Goal: Task Accomplishment & Management: Complete application form

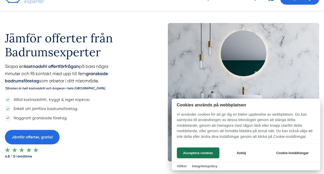
scroll to position [31, 0]
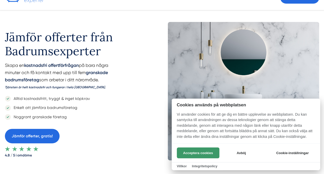
click at [200, 153] on button "Acceptera cookies" at bounding box center [198, 152] width 43 height 11
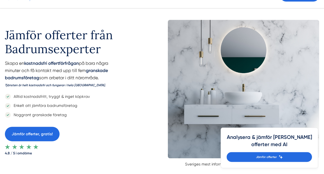
scroll to position [27, 0]
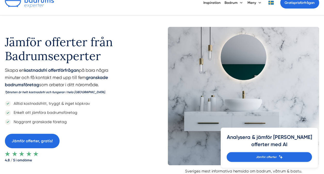
click at [63, 105] on p "Alltid kostnadsfritt, tryggt & inget köpkrav" at bounding box center [50, 103] width 79 height 6
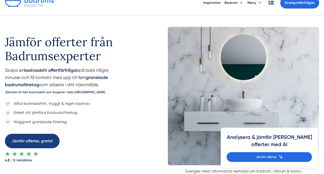
click at [42, 140] on link "Jämför offerter, gratis!" at bounding box center [32, 141] width 55 height 14
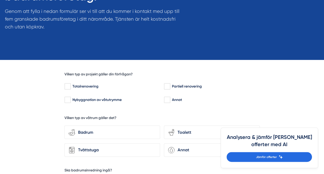
scroll to position [84, 0]
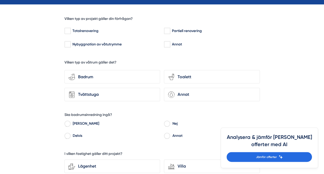
scroll to position [138, 0]
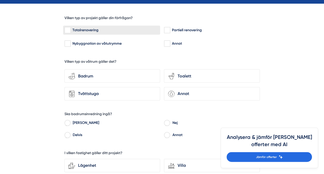
click at [68, 31] on input "Totalrenovering" at bounding box center [68, 30] width 6 height 5
checkbox input "true"
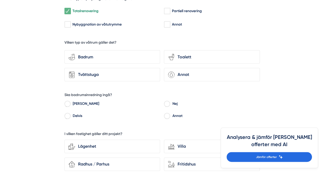
scroll to position [158, 0]
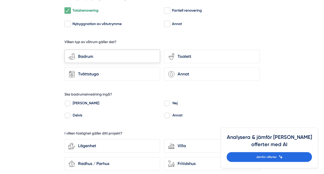
click at [86, 54] on div "Badrum" at bounding box center [115, 56] width 81 height 7
click at [0, 0] on input "bathroom-tub-towel Badrum" at bounding box center [0, 0] width 0 height 0
click at [183, 53] on div "Toalett" at bounding box center [215, 56] width 81 height 7
click at [0, 0] on input "toilet-seat Toalett" at bounding box center [0, 0] width 0 height 0
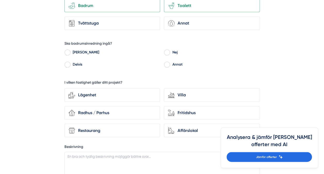
scroll to position [209, 0]
click at [65, 51] on input "Ja" at bounding box center [68, 53] width 6 height 5
radio input "true"
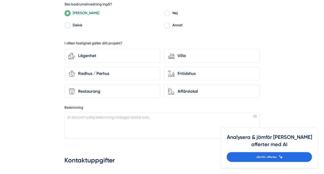
scroll to position [248, 0]
click at [100, 57] on div "Lägenhet" at bounding box center [115, 55] width 81 height 7
click at [0, 0] on input "Lägenhet" at bounding box center [0, 0] width 0 height 0
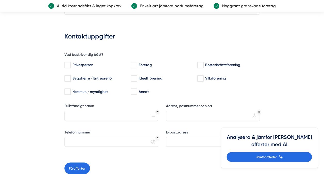
scroll to position [375, 0]
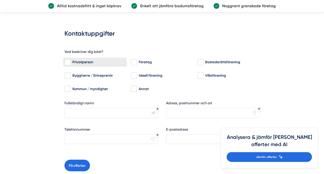
click at [70, 62] on input "Privatperson" at bounding box center [68, 62] width 6 height 5
checkbox input "true"
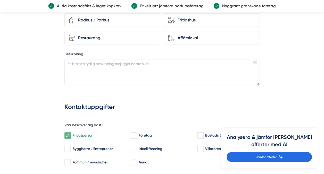
scroll to position [301, 0]
click at [81, 62] on textarea "Beskrivning" at bounding box center [163, 72] width 196 height 26
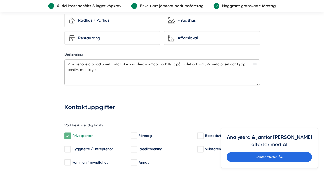
type textarea "Vi vill renovera baddrumet, byta kakel, instalera värmgolv och flyta på toalet …"
drag, startPoint x: 109, startPoint y: 69, endPoint x: 59, endPoint y: 54, distance: 52.3
click at [59, 54] on div "fcb3d178-f12f-4cbe-aa20-cf2eb28af6a9 Vilken typ av projekt gäller din förfrågan…" at bounding box center [162, 65] width 253 height 449
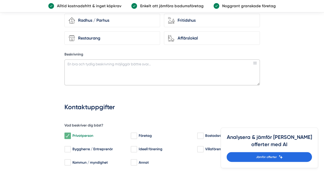
click at [79, 68] on textarea "Beskrivning" at bounding box center [163, 72] width 196 height 26
paste textarea "Hej, Vi planerar att renovera vårt badrum och önskar hjälp med följande: Byte a…"
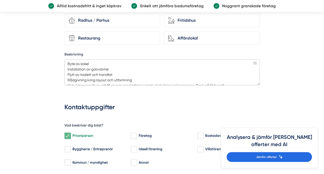
scroll to position [22, 0]
click at [91, 72] on textarea "Hej, Vi planerar att renovera vårt badrum och önskar hjälp med följande: Byte a…" at bounding box center [163, 72] width 196 height 26
click at [133, 70] on textarea "Hej, Vi planerar att renovera vårt badrum och önskar hjälp med följande: Byte a…" at bounding box center [163, 72] width 196 height 26
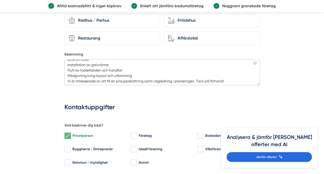
scroll to position [27, 0]
click at [132, 72] on textarea "Hej, Vi planerar att renovera vårt badrum och önskar hjälp med följande: Byte a…" at bounding box center [163, 72] width 196 height 26
click at [228, 79] on textarea "Hej, Vi planerar att renovera vårt badrum och önskar hjälp med följande: Byte a…" at bounding box center [163, 72] width 196 height 26
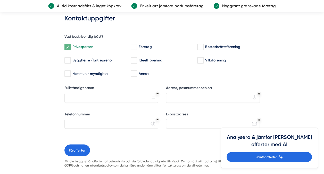
scroll to position [390, 0]
type textarea "Hej, Vi planerar att renovera vårt badrum och önskar hjälp med följande: Byte a…"
click at [127, 95] on input "Fullständigt namn" at bounding box center [112, 97] width 94 height 10
type input "Vytautas"
click at [65, 144] on button "Få offerter" at bounding box center [78, 150] width 26 height 12
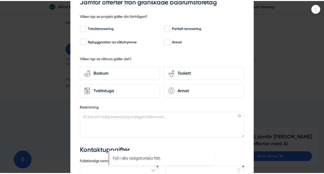
scroll to position [11, 0]
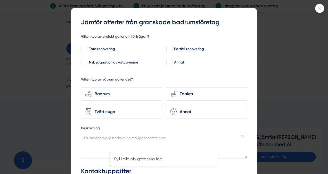
click at [318, 8] on icon at bounding box center [320, 8] width 9 height 3
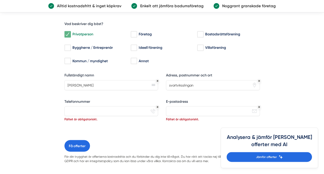
scroll to position [411, 0]
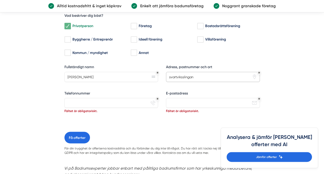
drag, startPoint x: 205, startPoint y: 76, endPoint x: 161, endPoint y: 70, distance: 44.3
click at [161, 70] on div "Vad beskriver dig bäst? Privatperson Företag Bostadsrättsförening Byggherre / E…" at bounding box center [163, 69] width 196 height 124
click at [170, 75] on input "svartviksslingan" at bounding box center [213, 77] width 94 height 10
click at [201, 75] on input "Svartviksslingan" at bounding box center [213, 77] width 94 height 10
click at [196, 76] on input "Svartviksslingan" at bounding box center [213, 77] width 94 height 10
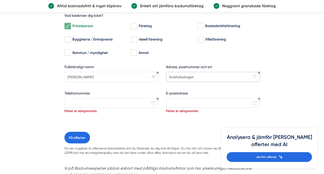
click at [194, 76] on input "Svartviksslingan" at bounding box center [213, 77] width 94 height 10
click at [222, 75] on input "Svartviksslingan 104, Bromma, 16739" at bounding box center [213, 77] width 94 height 10
click at [201, 75] on input "Svartviksslingan 104, Bromma" at bounding box center [213, 77] width 94 height 10
paste input "16739"
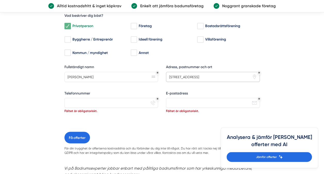
type input "Svartviksslingan 104, 16739, Bromma"
click at [105, 102] on input "Telefonnummer" at bounding box center [112, 103] width 94 height 10
type input "0738734811"
click at [175, 95] on div "E-postadress Fältet är obligatoriskt. email-action-unread" at bounding box center [213, 102] width 94 height 23
click at [174, 98] on input "E-postadress" at bounding box center [213, 103] width 94 height 10
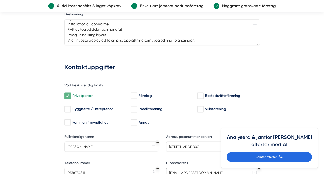
scroll to position [341, 0]
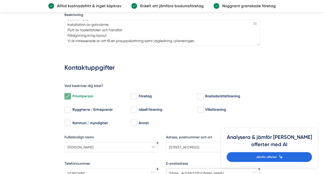
type input "v.urbikas@gmail.com"
click at [206, 38] on textarea "Hej, Vi planerar att renovera vårt badrum och önskar hjälp med följande: Byte a…" at bounding box center [163, 33] width 196 height 26
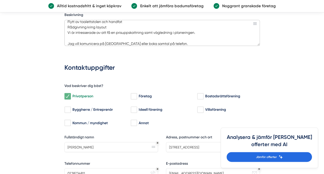
click at [94, 44] on textarea "Hej, Vi planerar att renovera vårt badrum och önskar hjälp med följande: Byte a…" at bounding box center [163, 33] width 196 height 26
click at [93, 43] on textarea "Hej, Vi planerar att renovera vårt badrum och önskar hjälp med följande: Byte a…" at bounding box center [163, 33] width 196 height 26
drag, startPoint x: 91, startPoint y: 42, endPoint x: 93, endPoint y: 41, distance: 2.6
click at [93, 41] on textarea "Hej, Vi planerar att renovera vårt badrum och önskar hjälp med följande: Byte a…" at bounding box center [163, 33] width 196 height 26
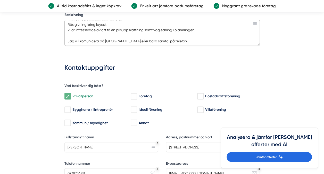
drag, startPoint x: 68, startPoint y: 40, endPoint x: 167, endPoint y: 45, distance: 98.7
click at [167, 45] on div "Beskrivning Hej, Vi planerar att renovera vårt badrum och önskar hjälp med följ…" at bounding box center [163, 30] width 196 height 37
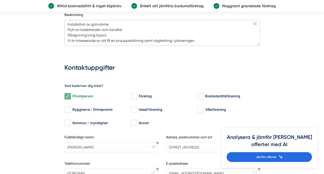
paste textarea "Jag vill gärna kommunicera via mejl eller boka ett telefonsamtal."
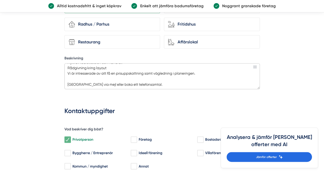
scroll to position [297, 0]
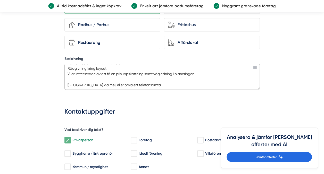
drag, startPoint x: 187, startPoint y: 83, endPoint x: 62, endPoint y: 94, distance: 124.6
click at [62, 94] on div "fcb3d178-f12f-4cbe-aa20-cf2eb28af6a9 Vilken typ av projekt gäller din förfrågan…" at bounding box center [162, 69] width 253 height 449
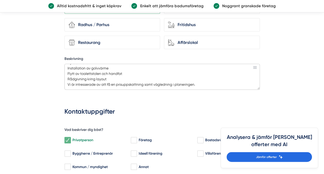
scroll to position [0, 0]
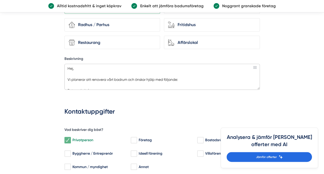
click at [67, 65] on textarea "Hej, Vi planerar att renovera vårt badrum och önskar hjälp med följande: Byte a…" at bounding box center [163, 77] width 196 height 26
paste textarea "Jag vill gärna kommunicera via mejl eller boka ett telefonsamtal."
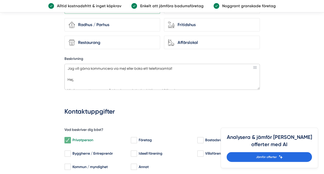
click at [66, 67] on textarea "Jag vill gärna kommunicera via mejl eller boka ett telefonsamtal! Hej, Vi plane…" at bounding box center [163, 77] width 196 height 26
click at [105, 76] on textarea "!Jag vill gärna kommunicera via mejl eller boka ett telefonsamtal! Hej, Vi plan…" at bounding box center [163, 77] width 196 height 26
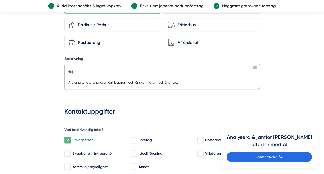
scroll to position [49, 0]
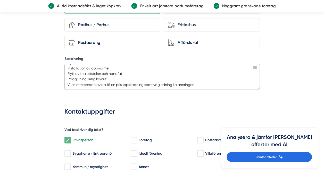
click at [105, 76] on textarea "!Jag vill gärna kommunicera via mejl eller boka ett telefonsamtal! Hej, Vi plan…" at bounding box center [163, 77] width 196 height 26
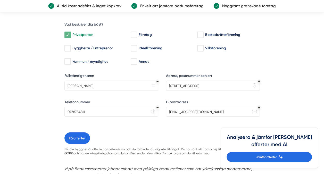
scroll to position [402, 0]
type textarea "!Jag vill gärna kommunicera via mejl eller boka ett telefonsamtal! Hej, Vi plan…"
click at [77, 139] on button "Få offerter" at bounding box center [78, 138] width 26 height 12
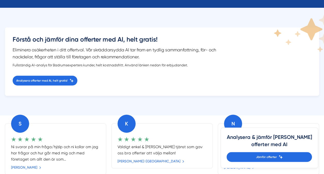
scroll to position [121, 0]
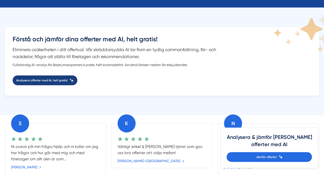
click at [57, 80] on span "Analysera offerter med Ai, helt gratis!" at bounding box center [41, 80] width 51 height 5
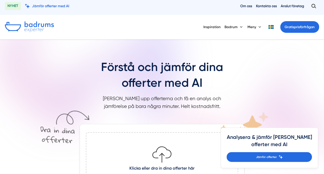
scroll to position [2, 0]
click at [109, 29] on div "Inspiration Badrum Meny Gratis prisförfrågan" at bounding box center [162, 27] width 315 height 13
click at [44, 25] on img at bounding box center [29, 27] width 49 height 11
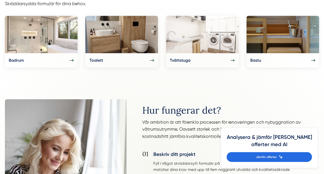
scroll to position [260, 0]
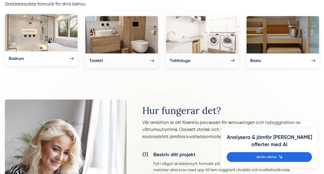
click at [69, 59] on div "Badrum" at bounding box center [41, 58] width 65 height 7
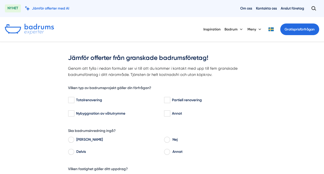
click at [40, 29] on img at bounding box center [29, 29] width 49 height 11
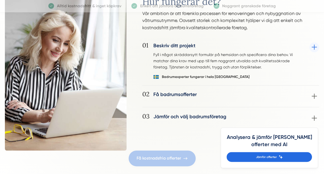
scroll to position [369, 0]
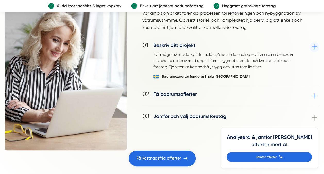
click at [239, 96] on div "02 Få badrumsofferter Utvalda badrumsföretag kontaktar dig vanligtvis inom 24-4…" at bounding box center [230, 99] width 177 height 16
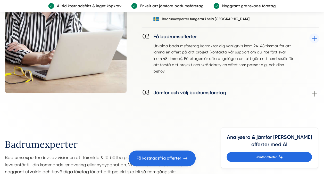
scroll to position [430, 0]
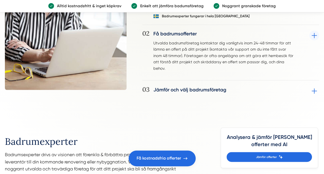
click at [248, 86] on div "03 Jämför och välj badrumsföretag Jämför mottagna offerter och välj det badrums…" at bounding box center [230, 91] width 177 height 10
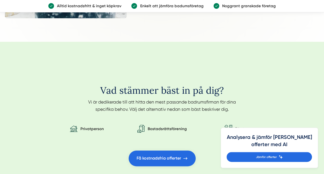
scroll to position [822, 0]
